Goal: Task Accomplishment & Management: Manage account settings

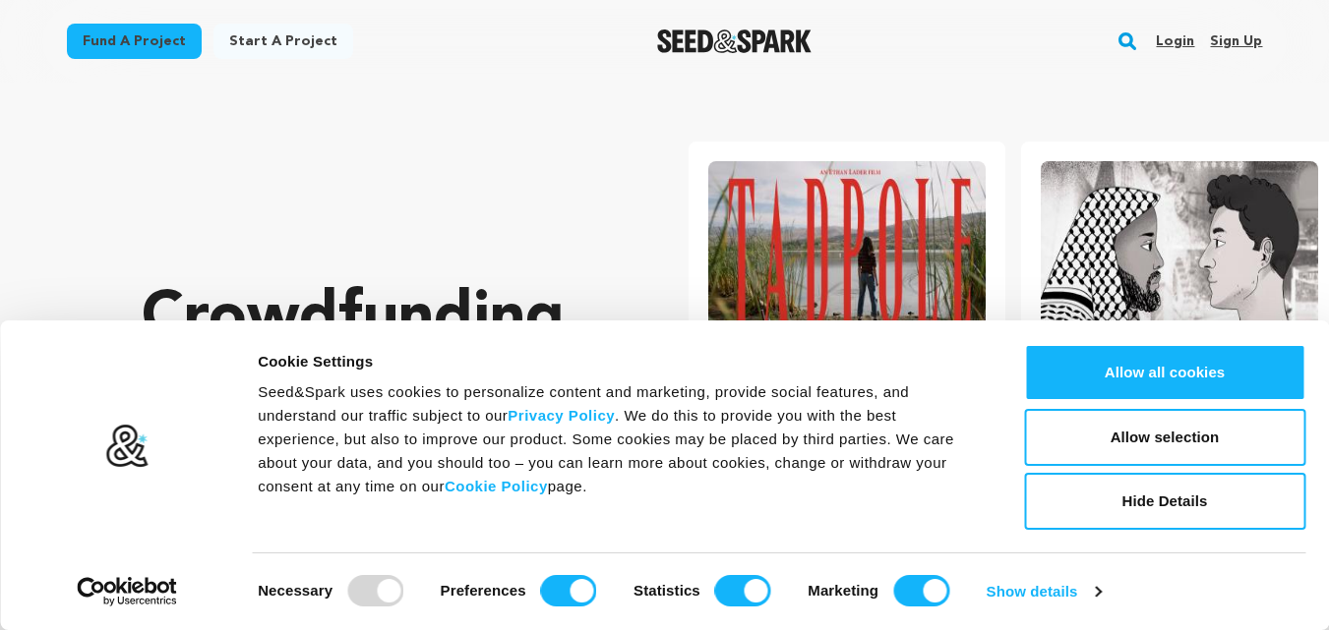
scroll to position [0, 348]
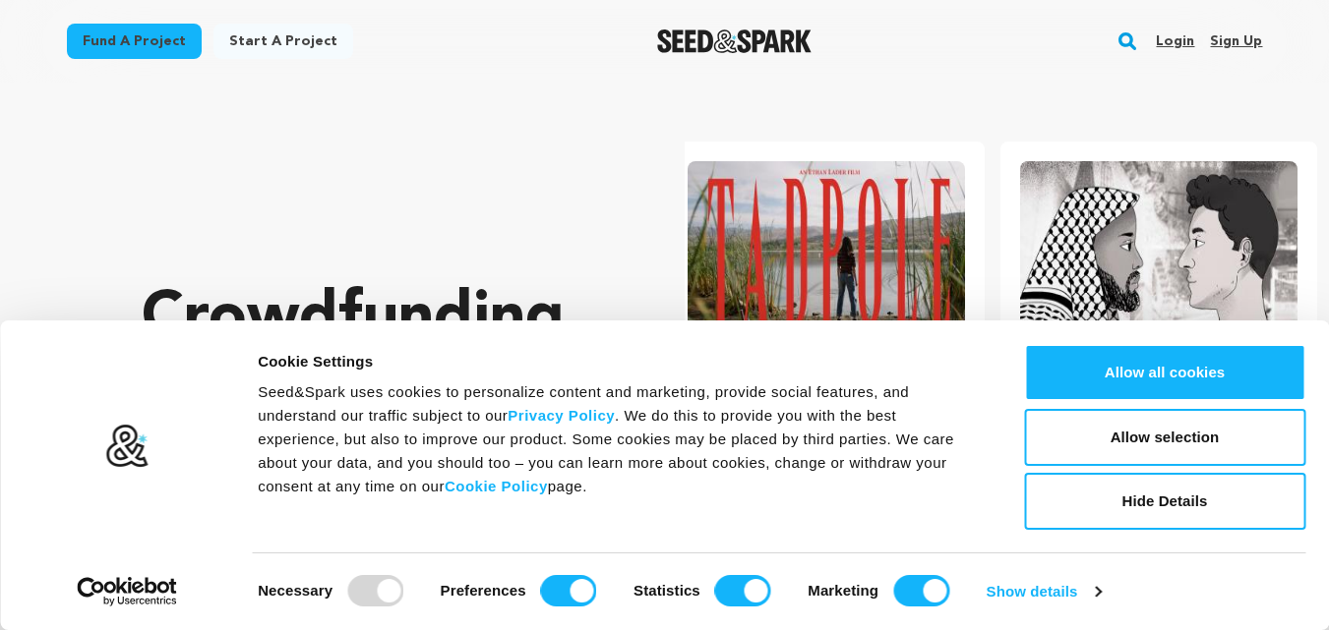
click at [1244, 42] on link "Sign up" at bounding box center [1236, 41] width 52 height 31
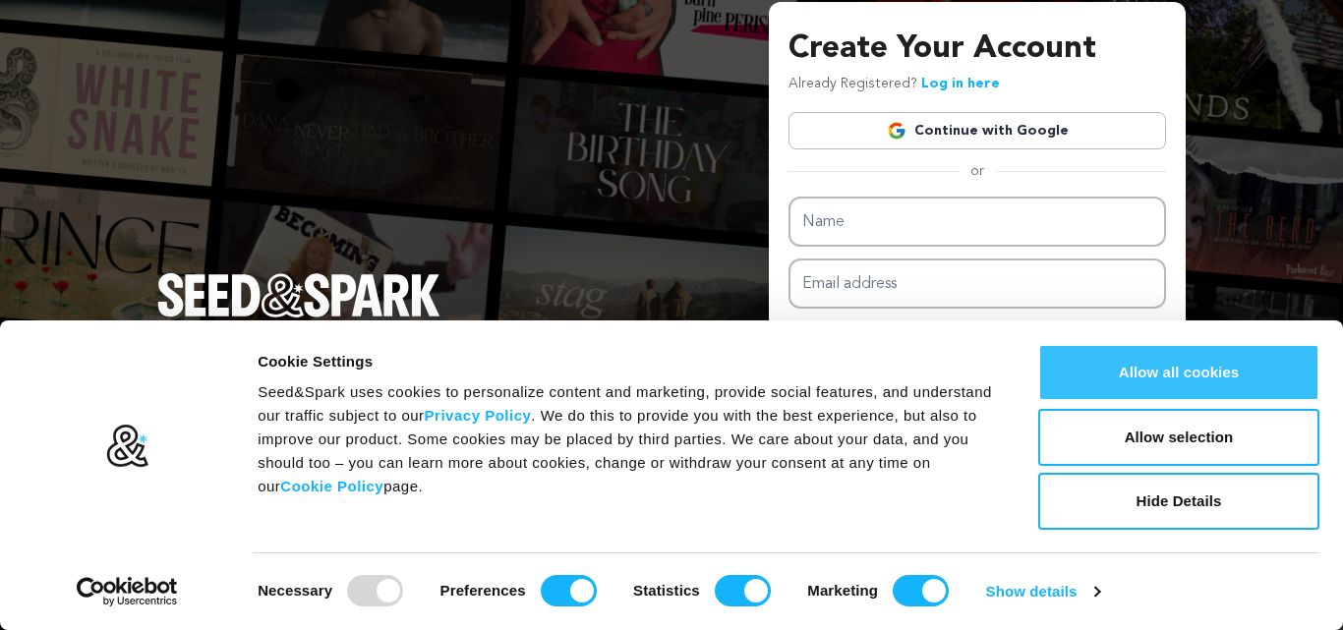
click at [1262, 385] on button "Allow all cookies" at bounding box center [1178, 372] width 281 height 57
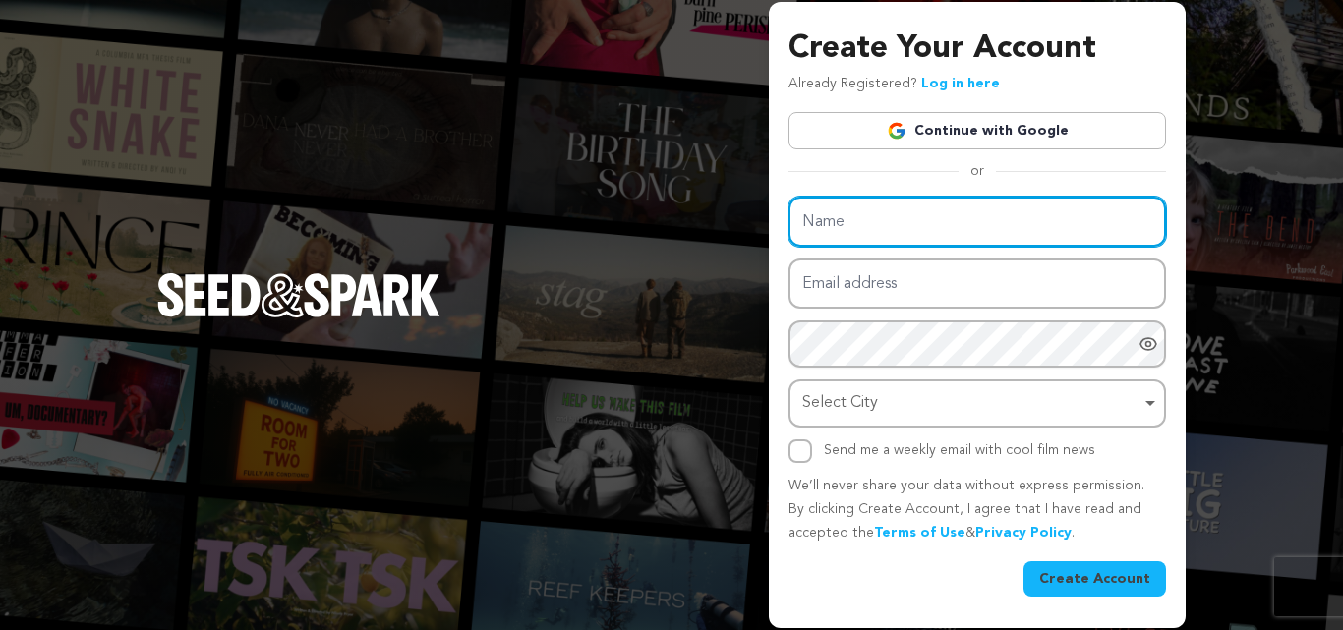
click at [814, 228] on input "Name" at bounding box center [978, 222] width 378 height 50
paste input "twilohairdressing"
type input "twilohairdressing"
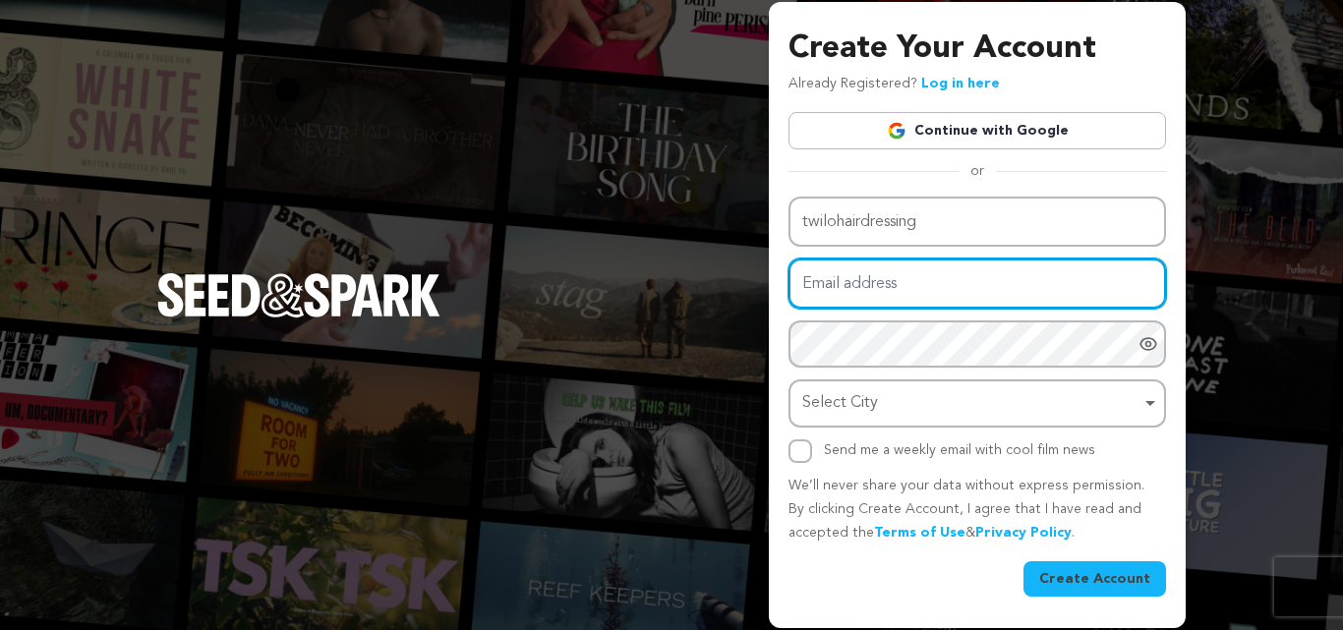
click at [850, 280] on input "Email address" at bounding box center [978, 284] width 378 height 50
paste input "twilo0051@gmail.com"
type input "twilo0051@gmail.com"
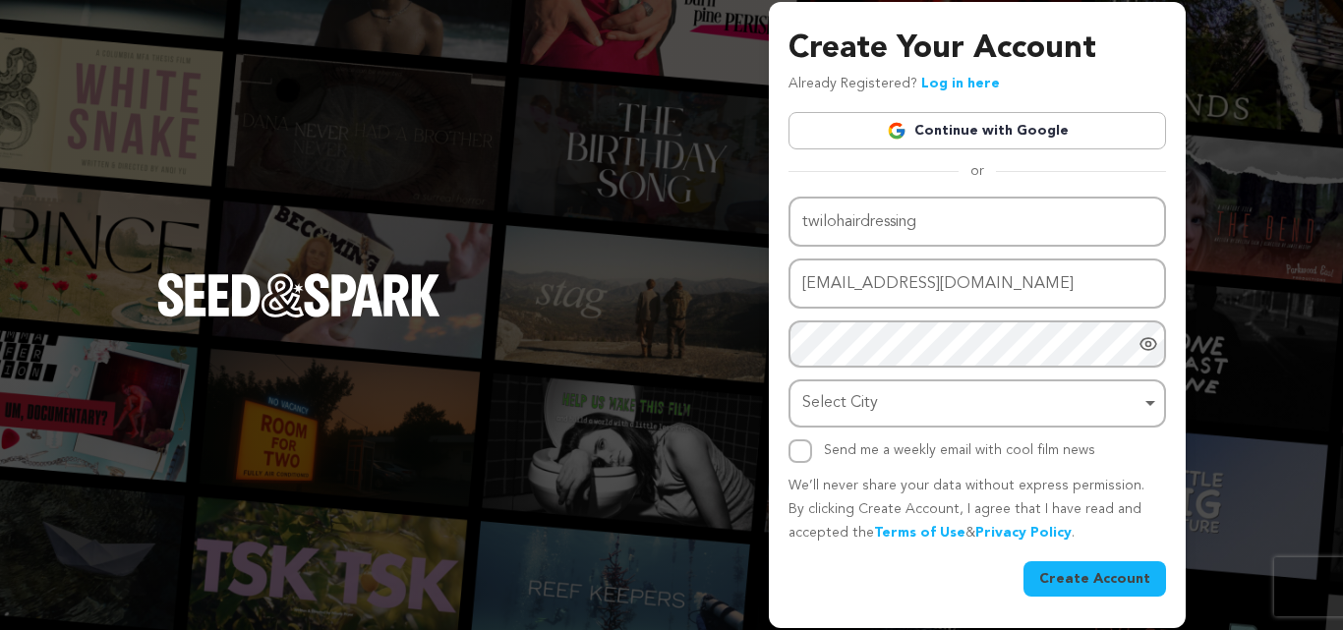
click at [970, 369] on div "Name twilohairdressing Email address twilo0051@gmail.com Password Password must…" at bounding box center [978, 330] width 378 height 266
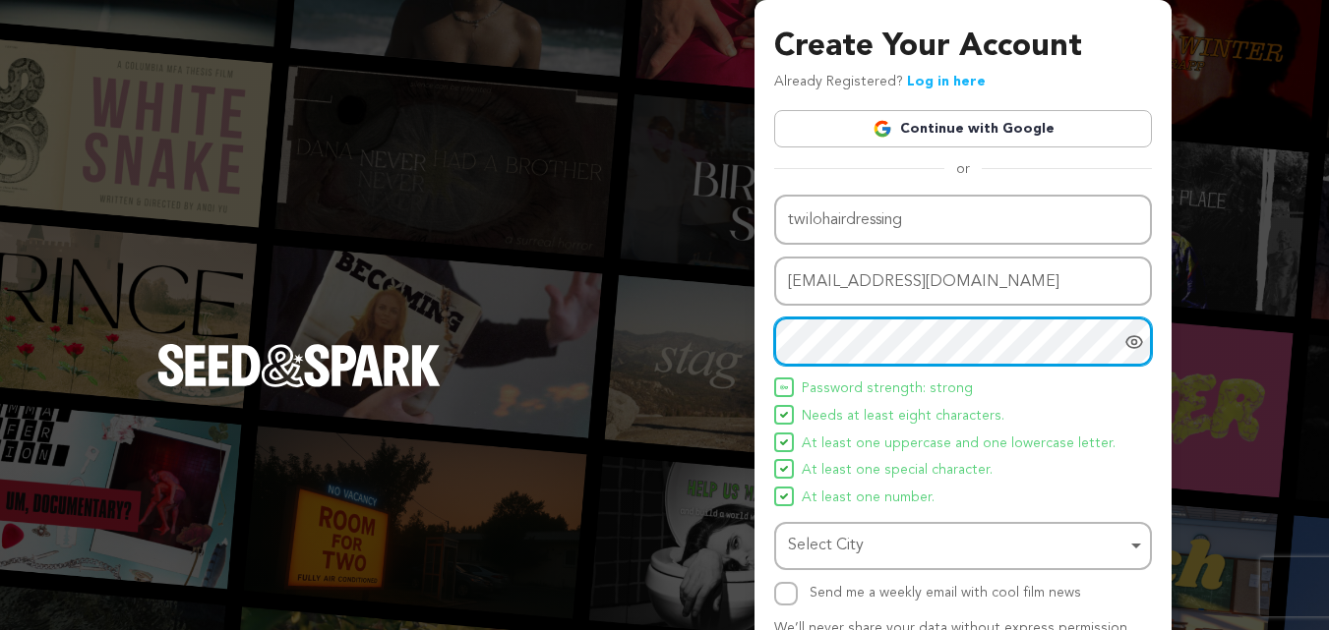
drag, startPoint x: 858, startPoint y: 544, endPoint x: 867, endPoint y: 543, distance: 9.9
click at [858, 545] on div "Select City Remove item" at bounding box center [957, 546] width 338 height 29
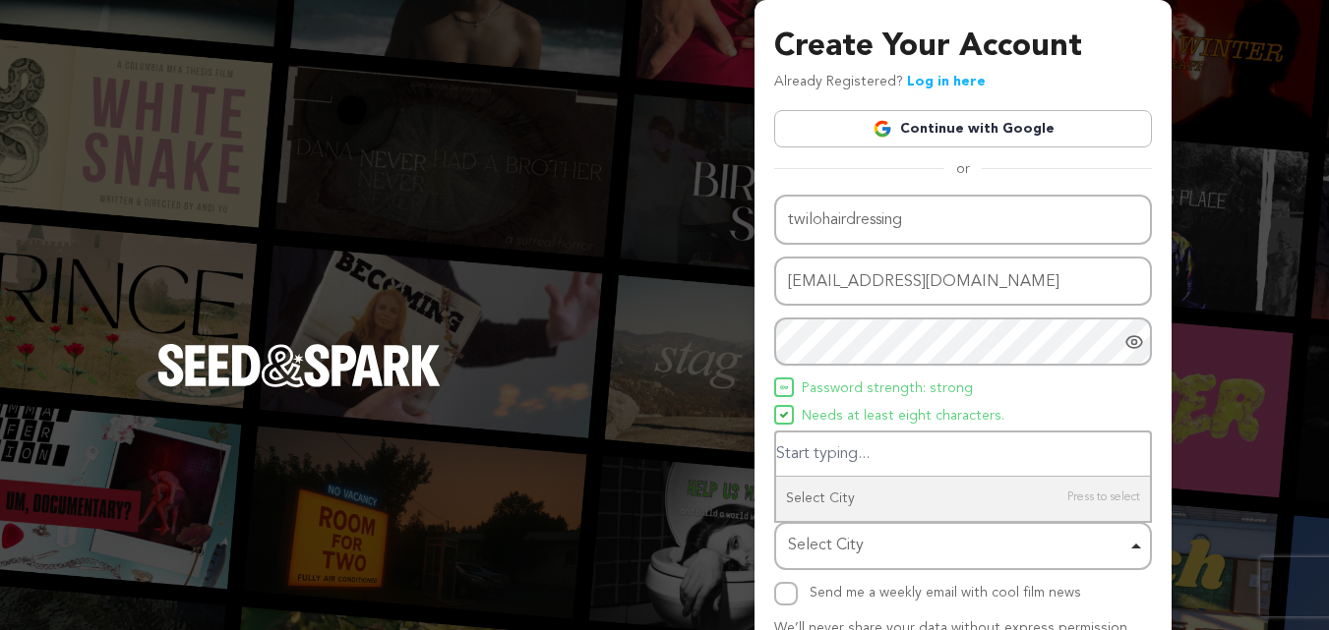
click at [867, 450] on input "Select City" at bounding box center [963, 455] width 374 height 44
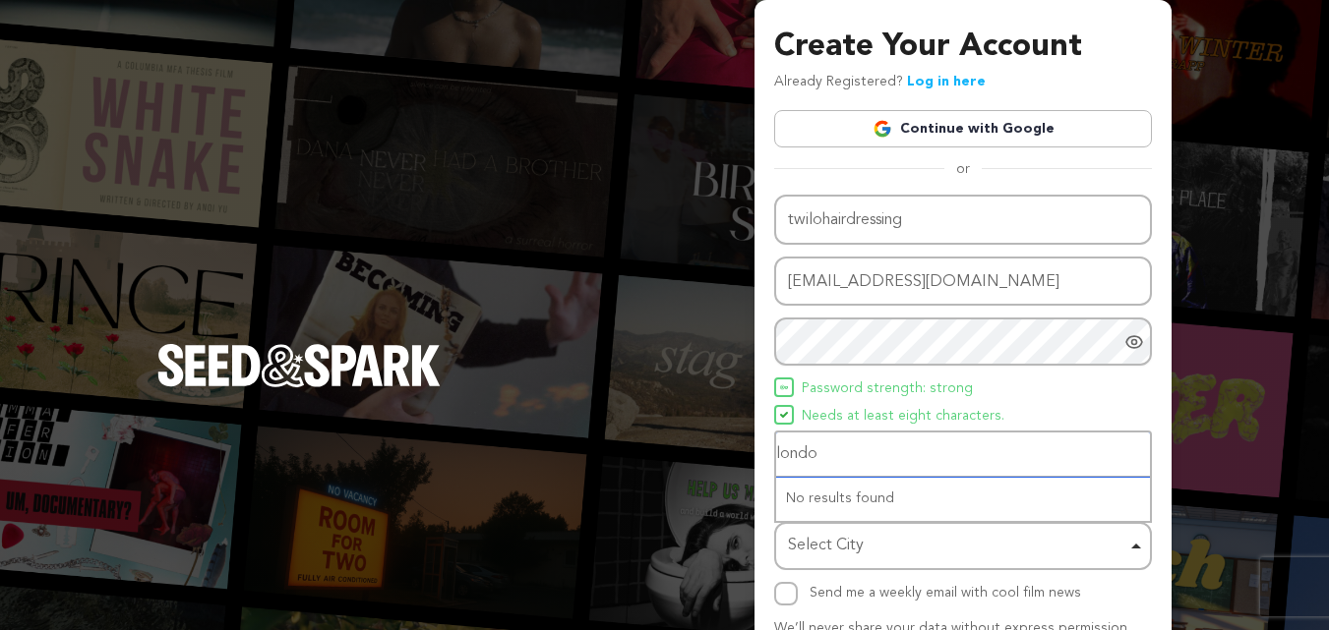
type input "london"
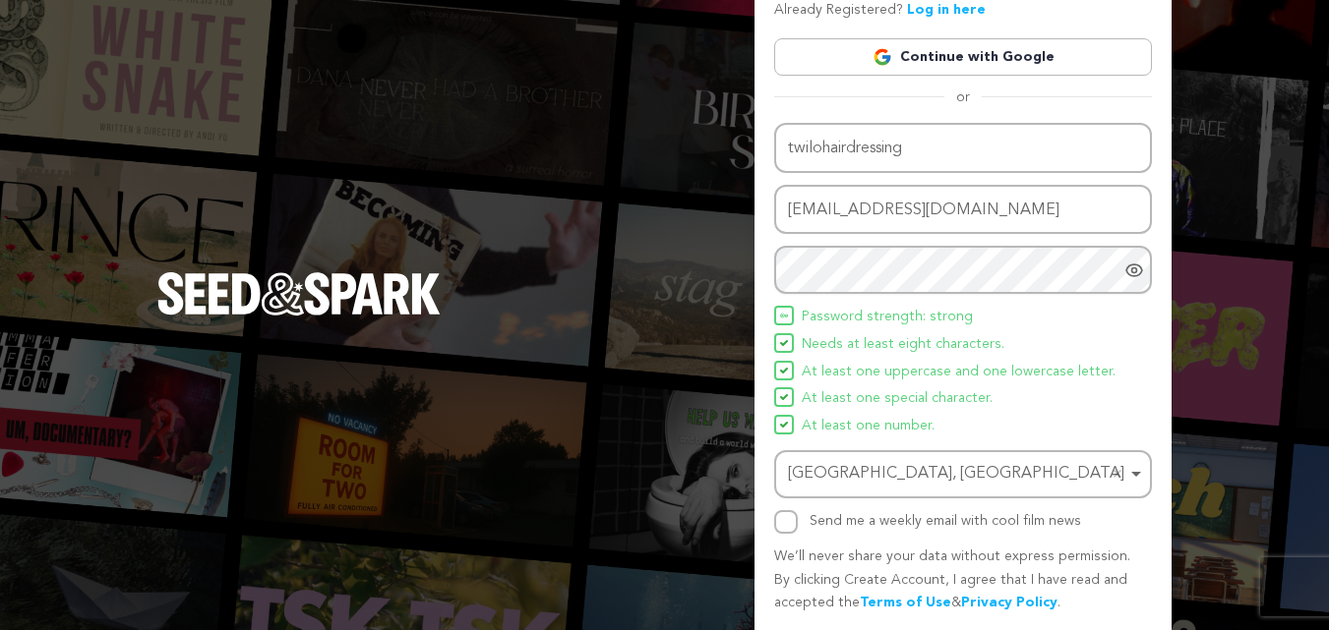
scroll to position [140, 0]
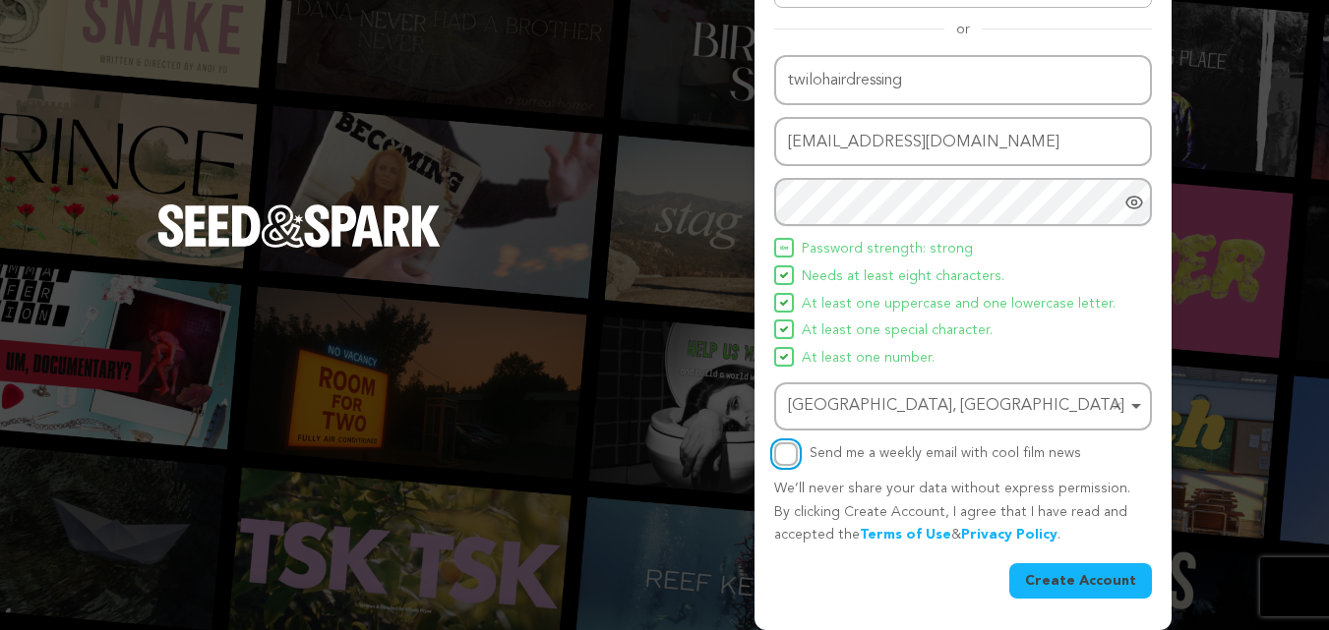
click at [793, 457] on input "Send me a weekly email with cool film news" at bounding box center [786, 455] width 24 height 24
checkbox input "true"
drag, startPoint x: 1103, startPoint y: 577, endPoint x: 1230, endPoint y: 621, distance: 134.0
click at [1102, 577] on button "Create Account" at bounding box center [1080, 580] width 143 height 35
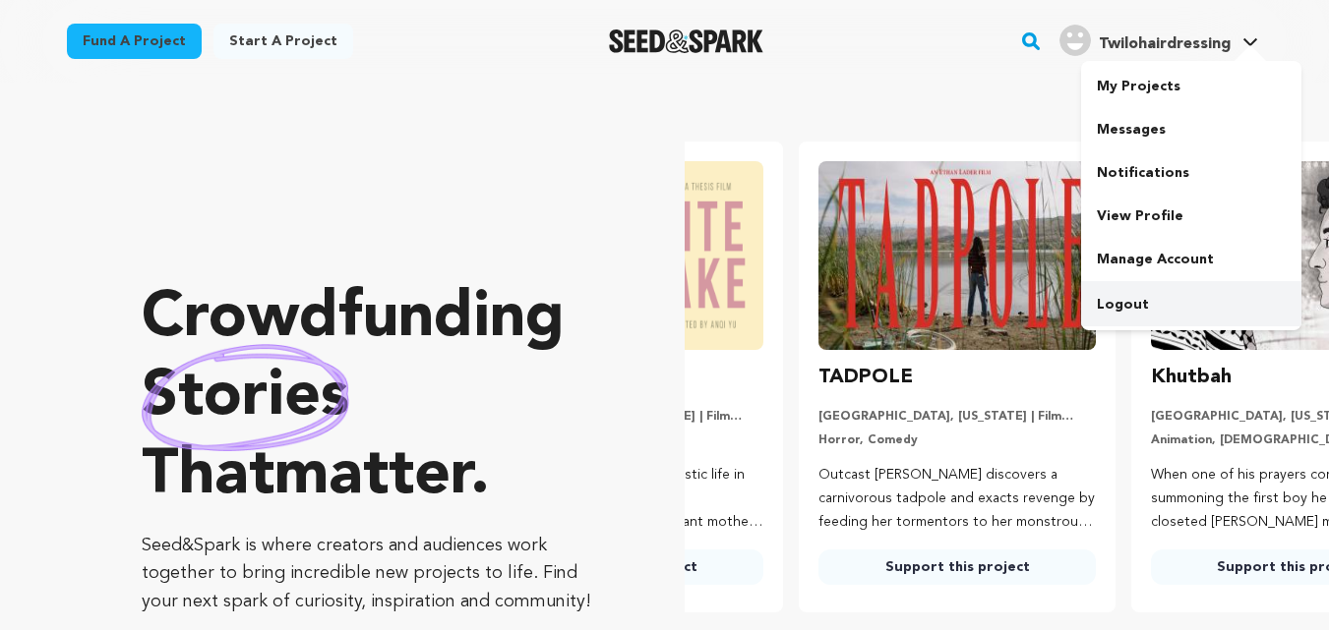
scroll to position [0, 348]
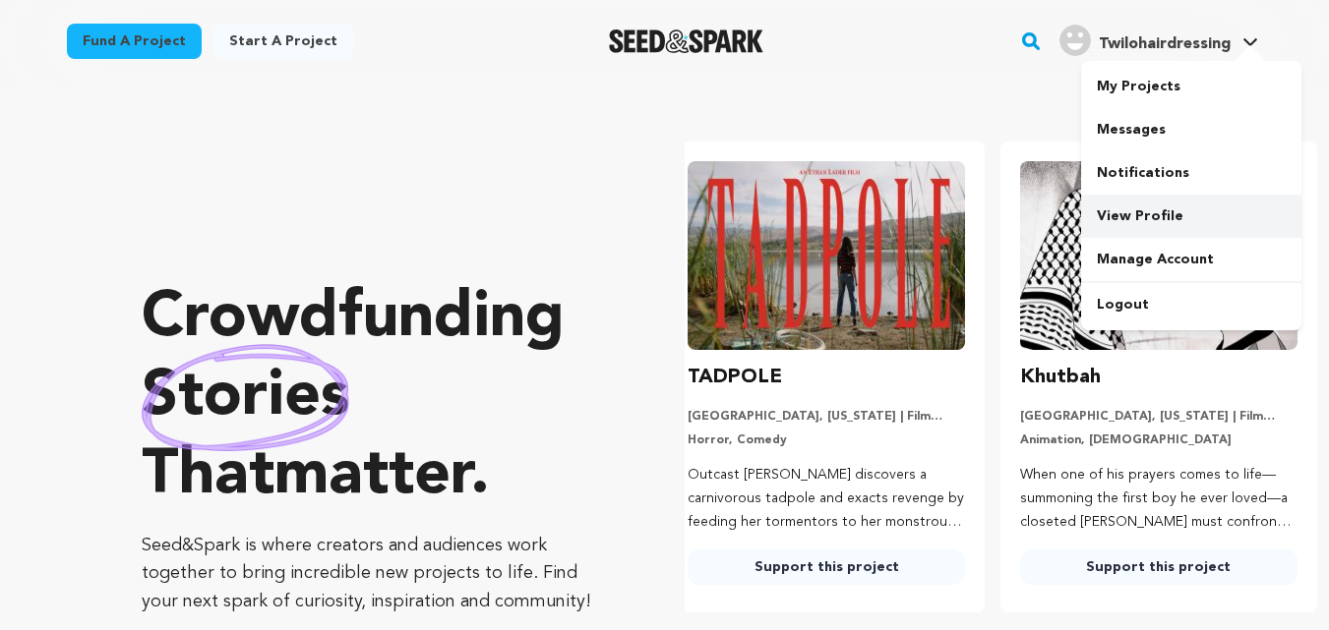
click at [1151, 218] on link "View Profile" at bounding box center [1191, 216] width 220 height 43
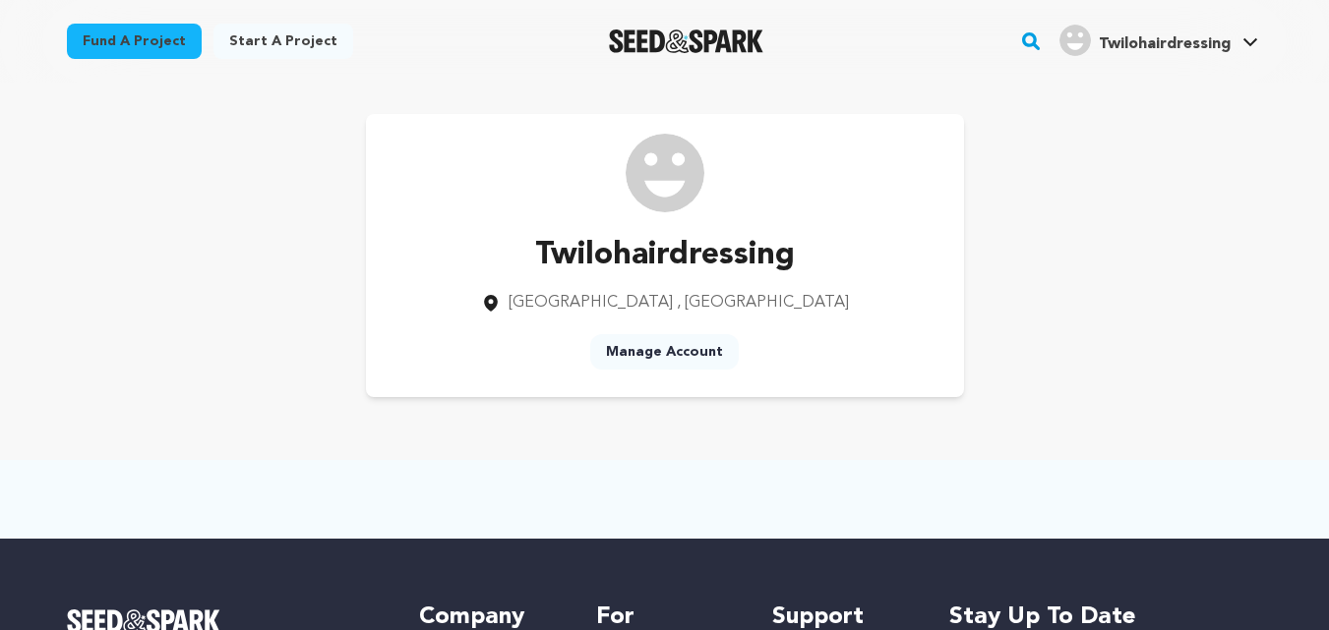
click at [671, 360] on link "Manage Account" at bounding box center [664, 351] width 148 height 35
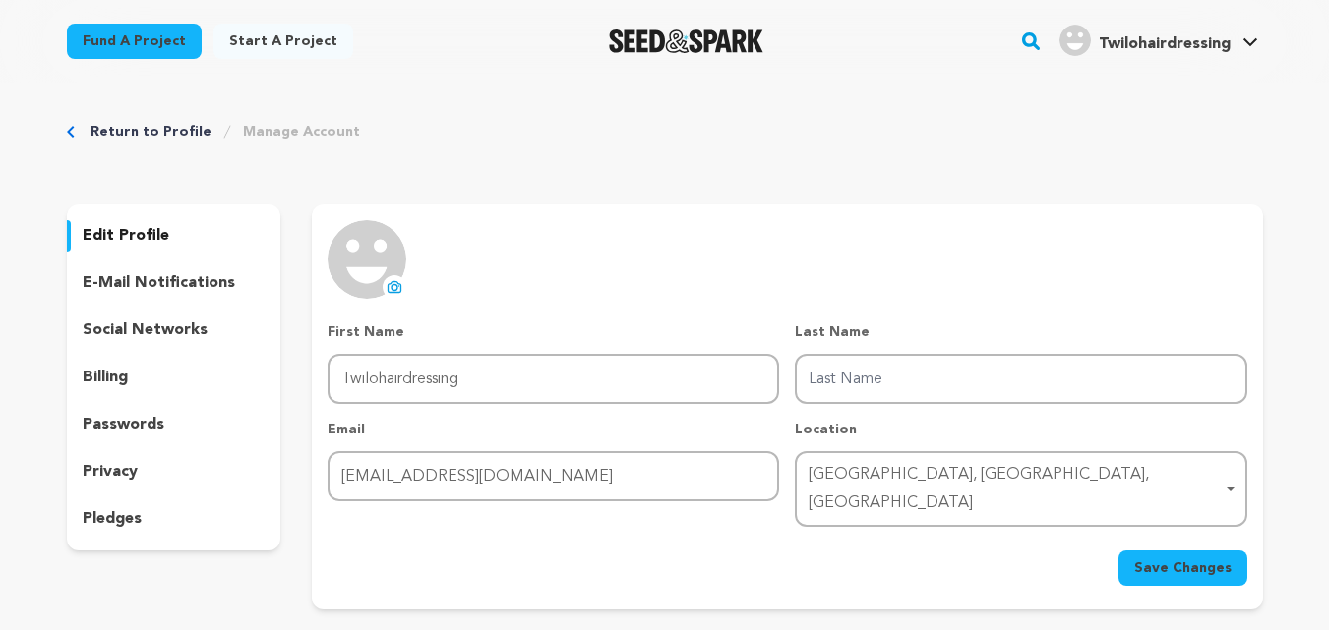
click at [389, 290] on icon at bounding box center [394, 287] width 16 height 16
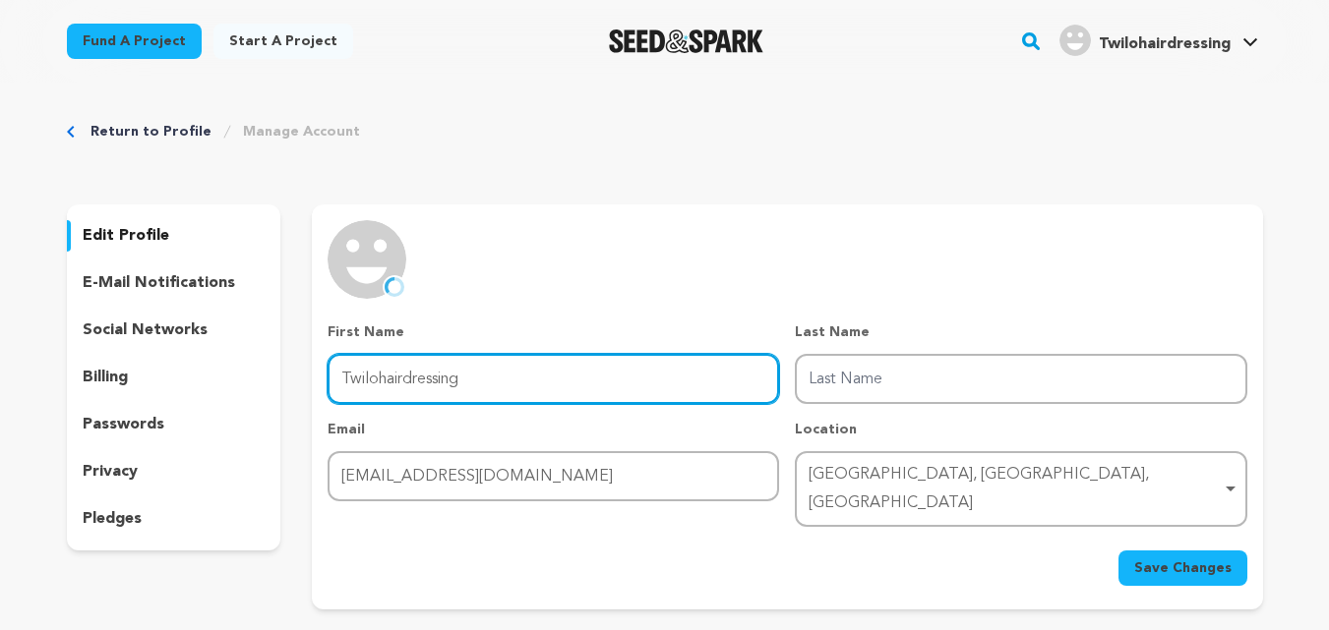
drag, startPoint x: 378, startPoint y: 376, endPoint x: 520, endPoint y: 377, distance: 142.6
click at [520, 377] on input "Twilohairdressing" at bounding box center [552, 379] width 451 height 50
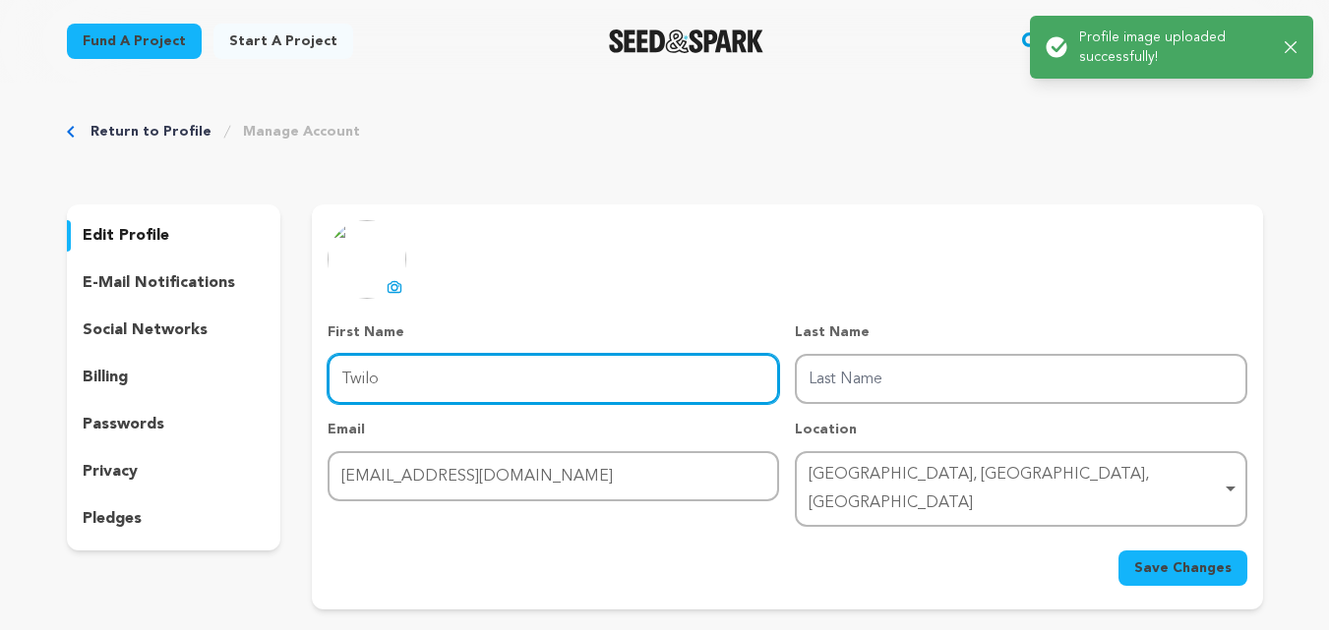
type input "Twilo"
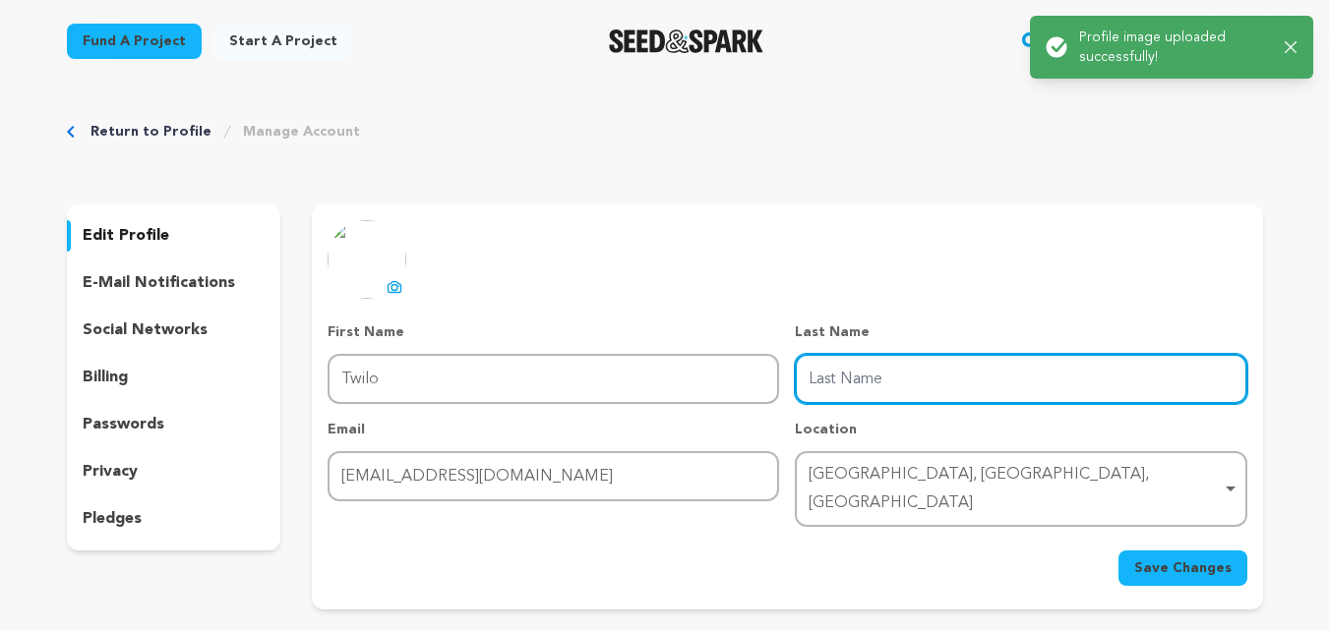
click at [880, 387] on input "Last Name" at bounding box center [1020, 379] width 451 height 50
paste input "hairdressing"
type input "hairdressing"
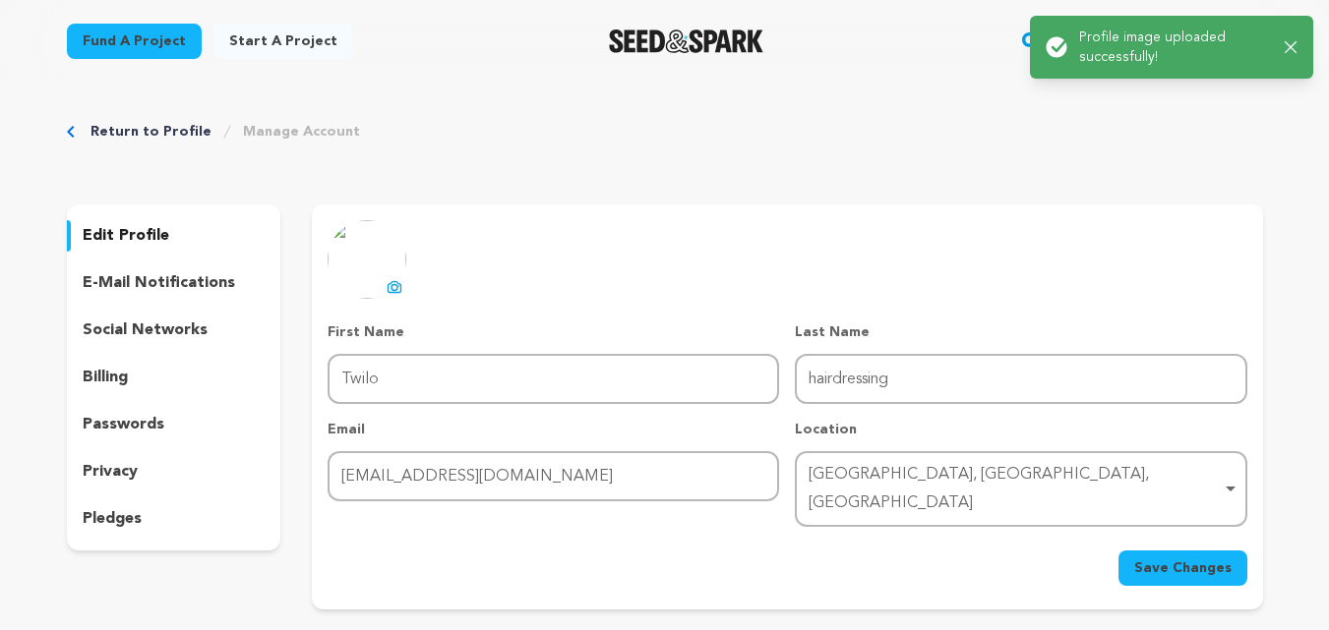
click at [1201, 559] on span "Save Changes" at bounding box center [1182, 569] width 97 height 20
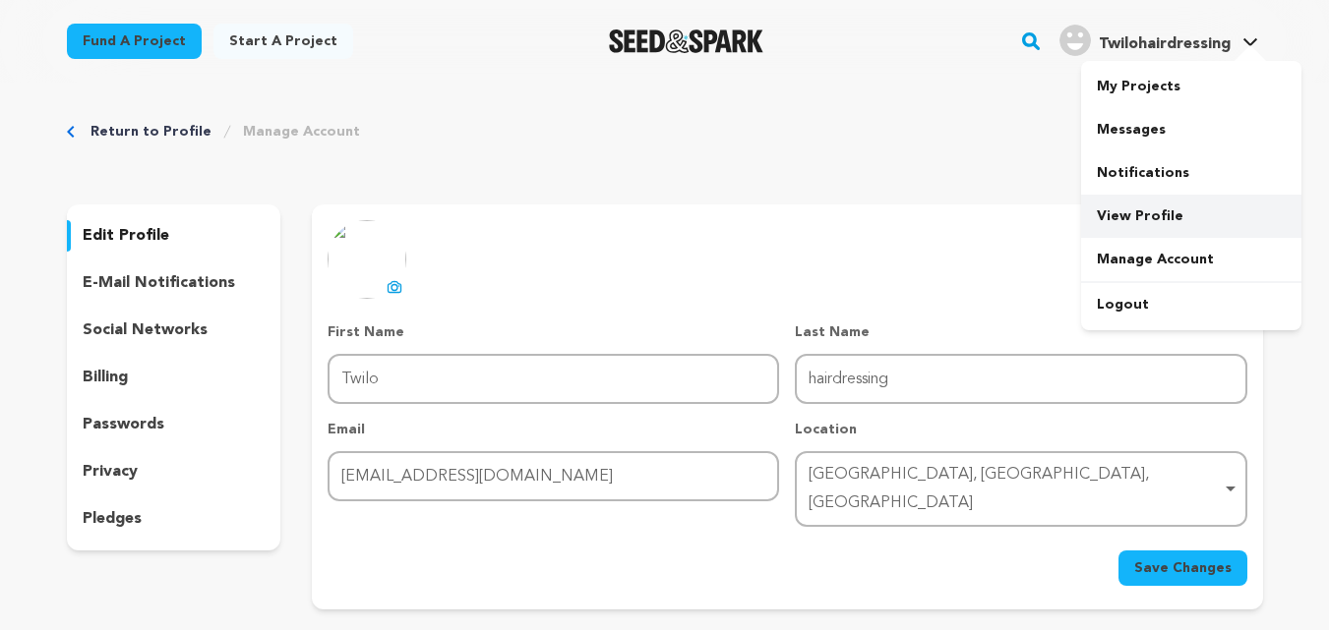
click at [1152, 218] on link "View Profile" at bounding box center [1191, 216] width 220 height 43
